Goal: Find specific page/section: Find specific page/section

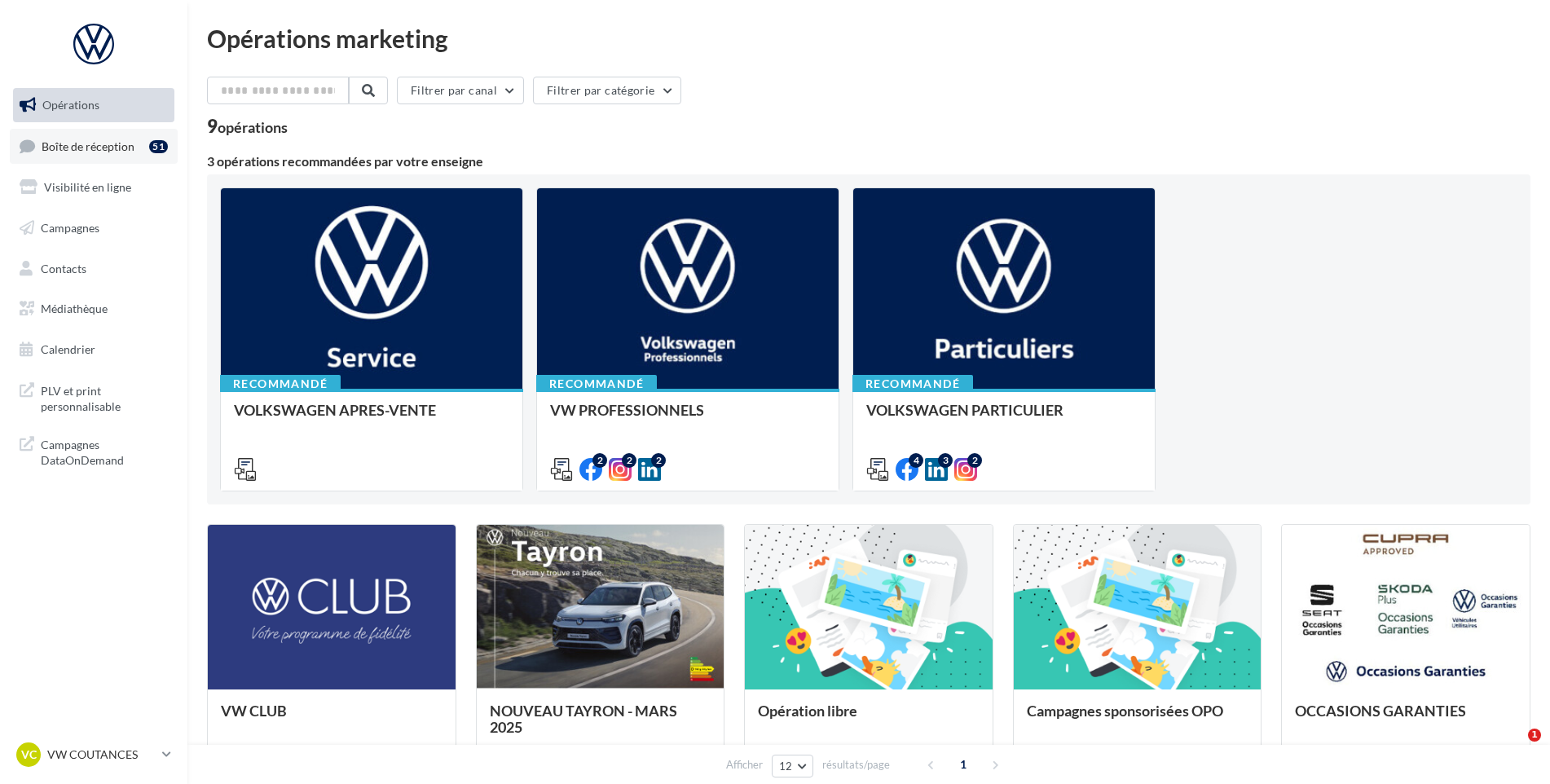
click at [83, 144] on span "Boîte de réception" at bounding box center [88, 145] width 93 height 14
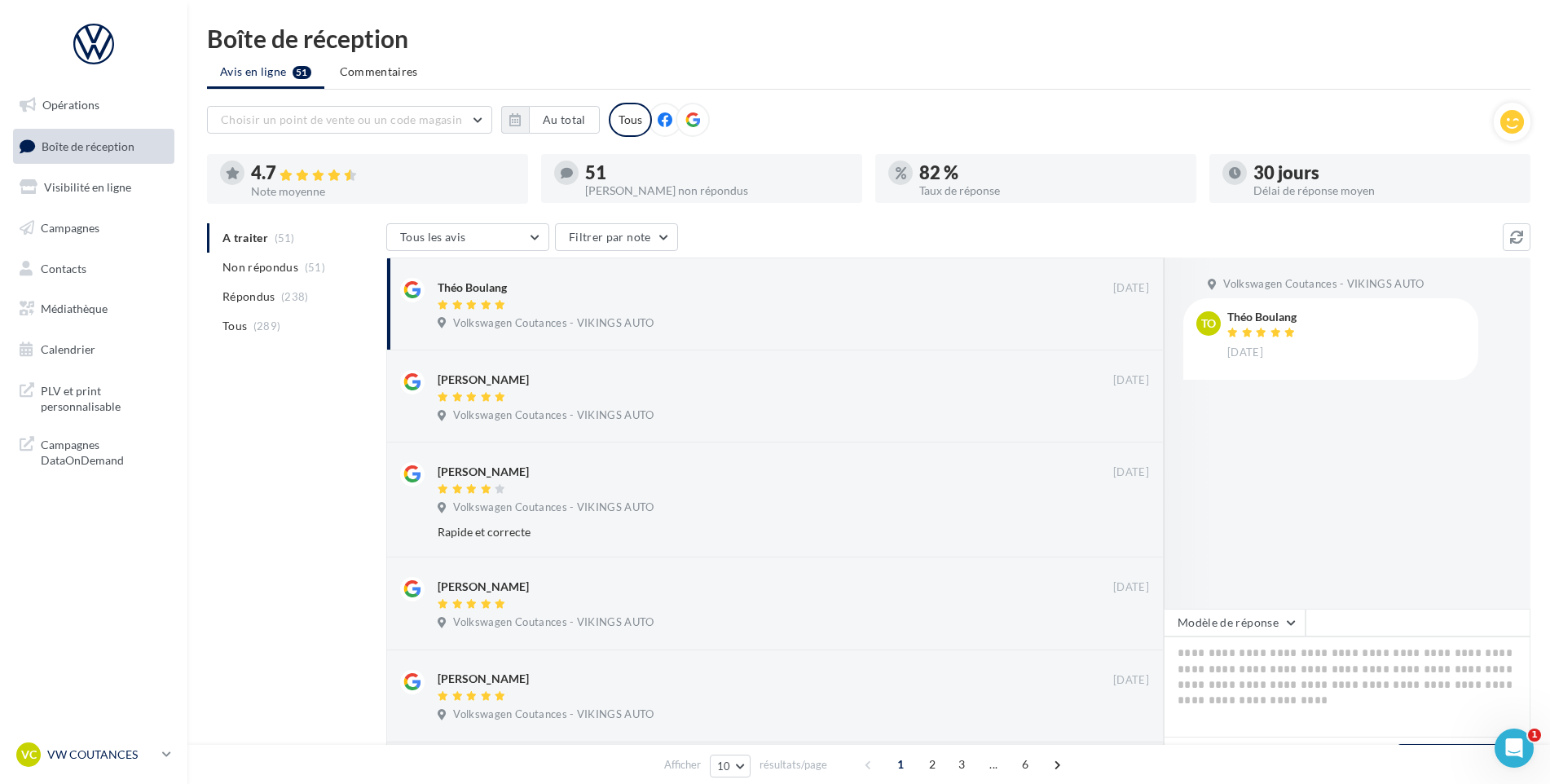
click at [114, 757] on p "VW COUTANCES" at bounding box center [102, 755] width 108 height 17
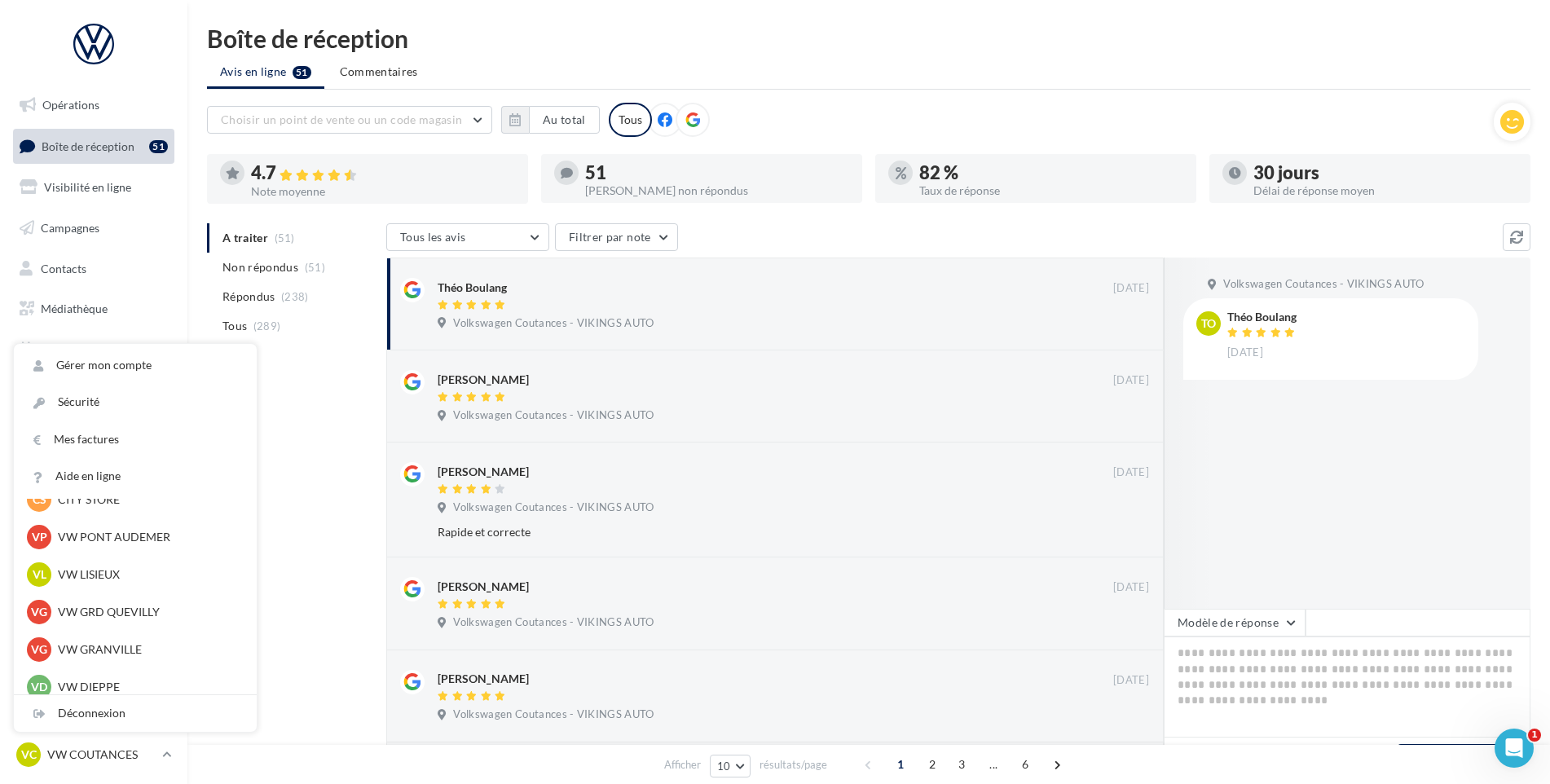
scroll to position [489, 0]
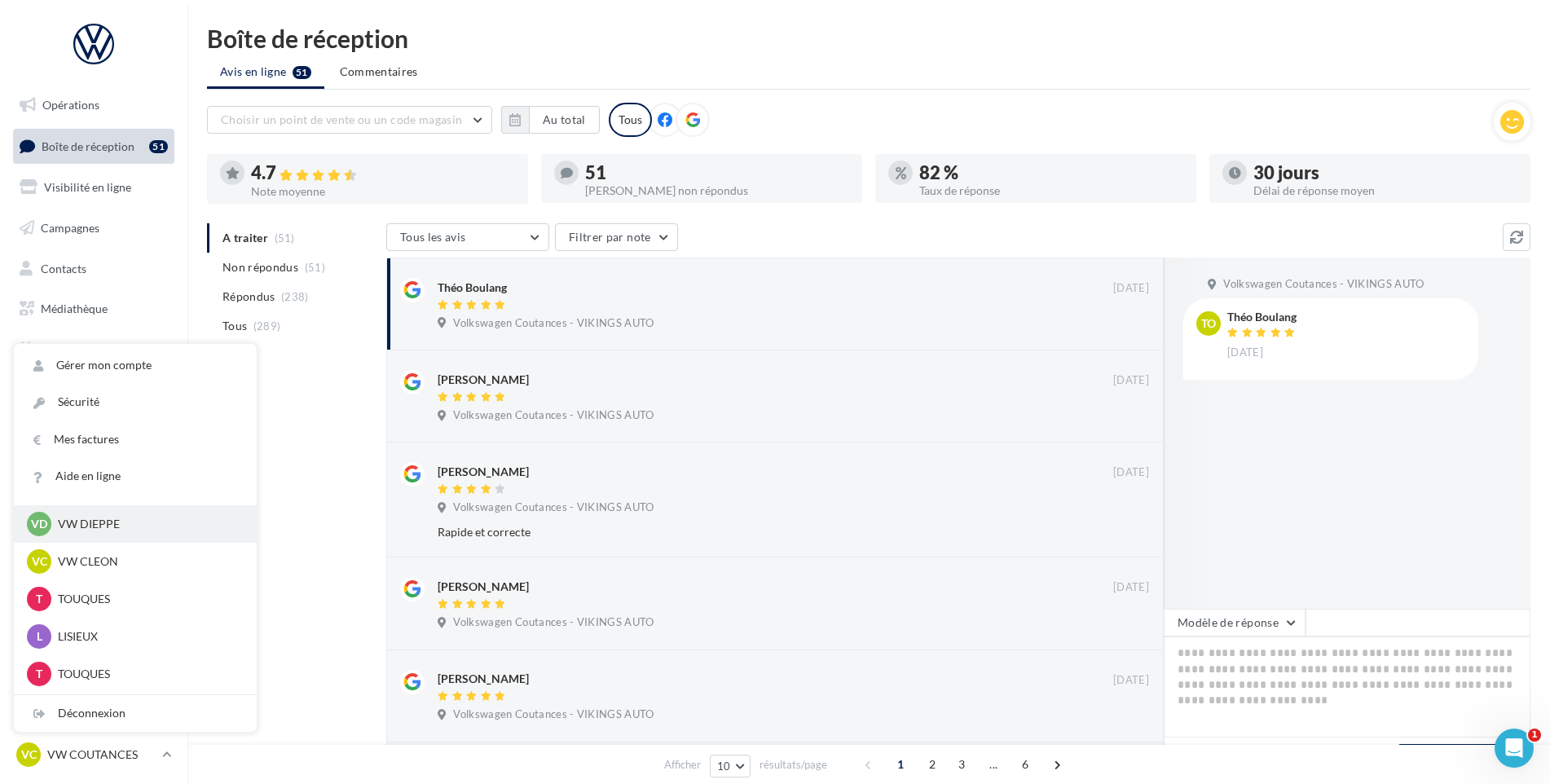
click at [119, 526] on p "VW DIEPPE" at bounding box center [147, 524] width 179 height 17
